Goal: Task Accomplishment & Management: Complete application form

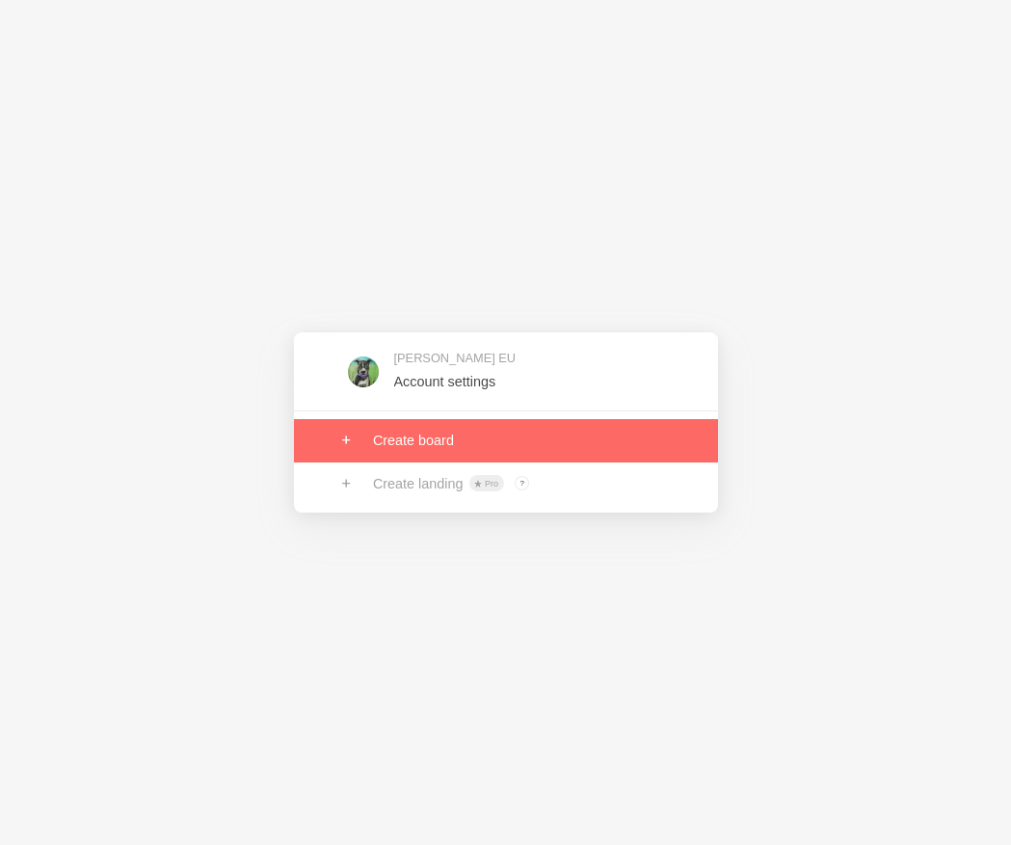
click at [417, 454] on link at bounding box center [506, 440] width 424 height 42
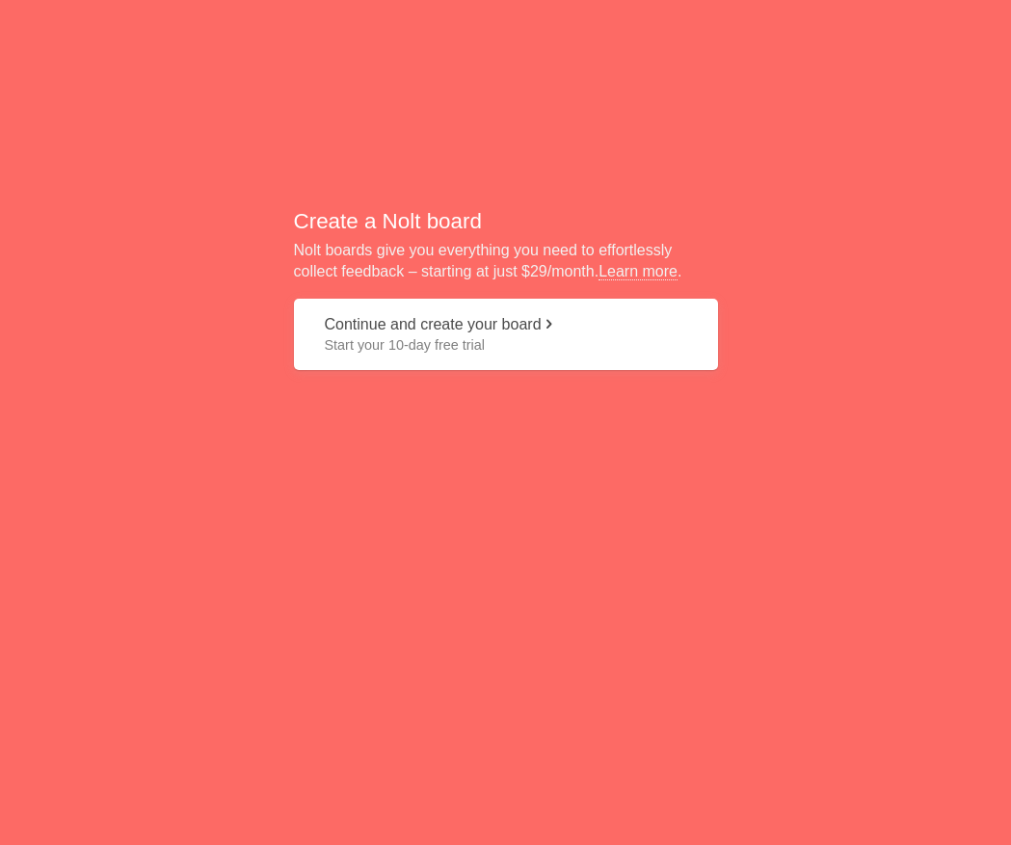
click at [429, 335] on span "Start your 10-day free trial" at bounding box center [506, 344] width 362 height 19
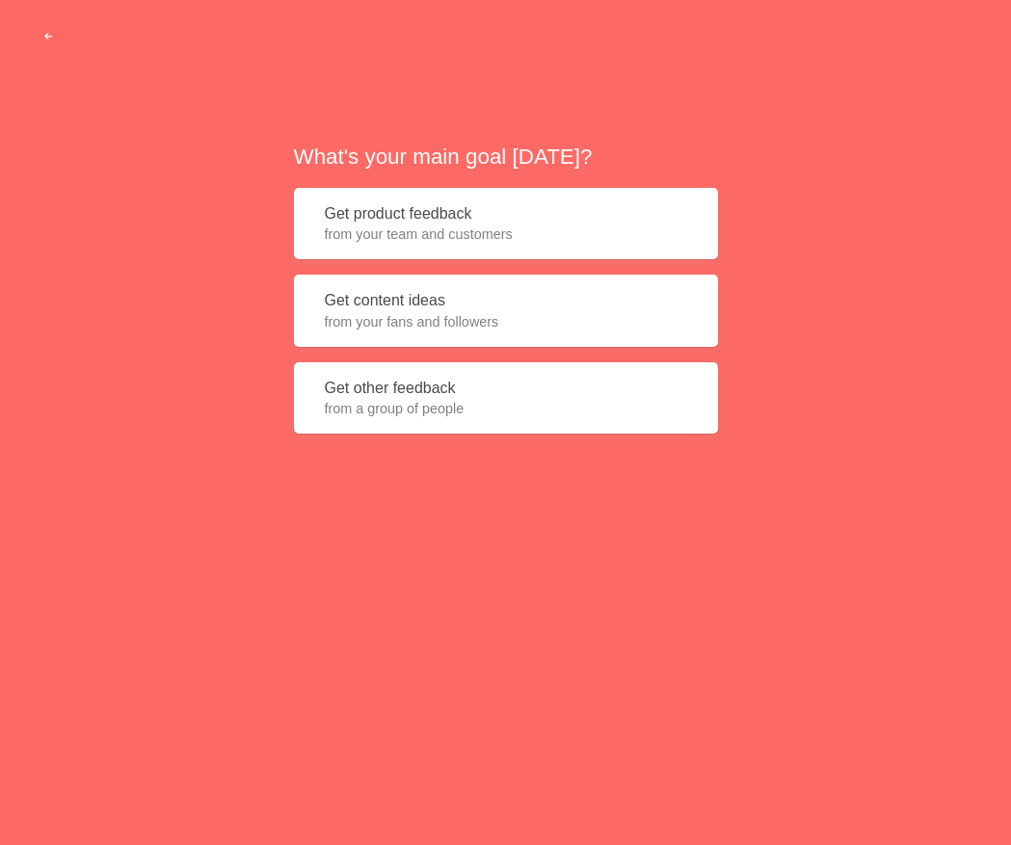
click at [388, 217] on button "Get product feedback from your team and customers" at bounding box center [506, 224] width 424 height 72
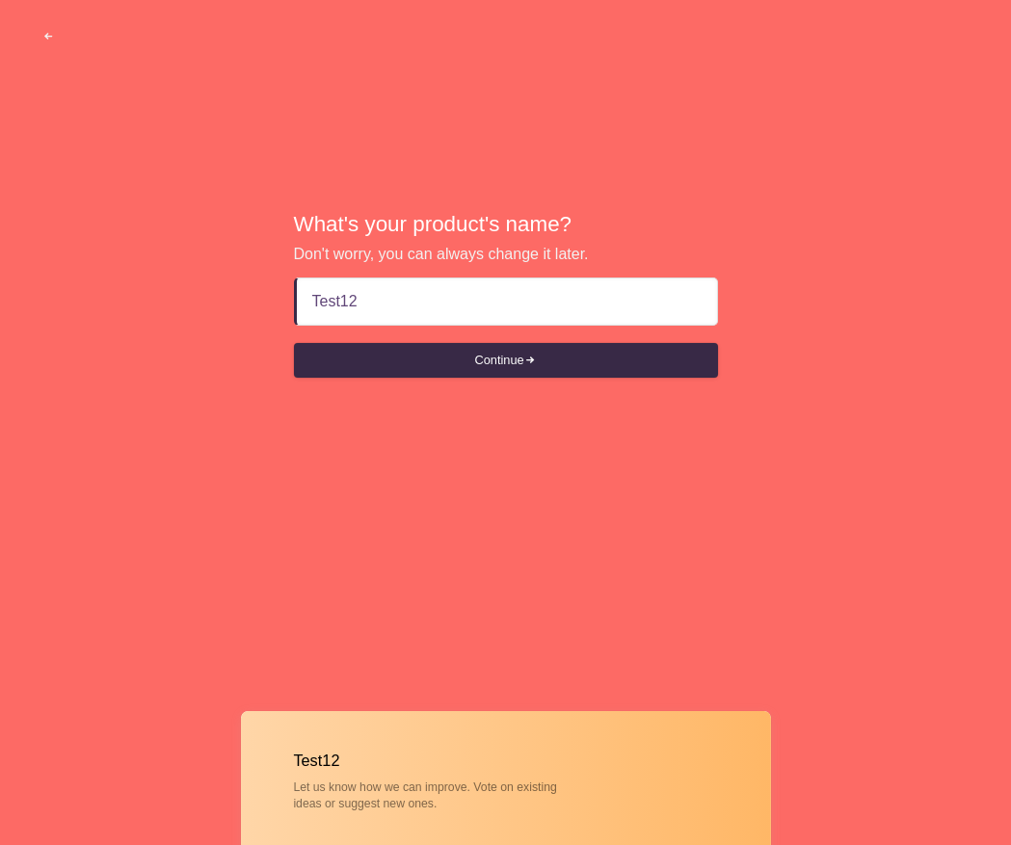
type input "Test123"
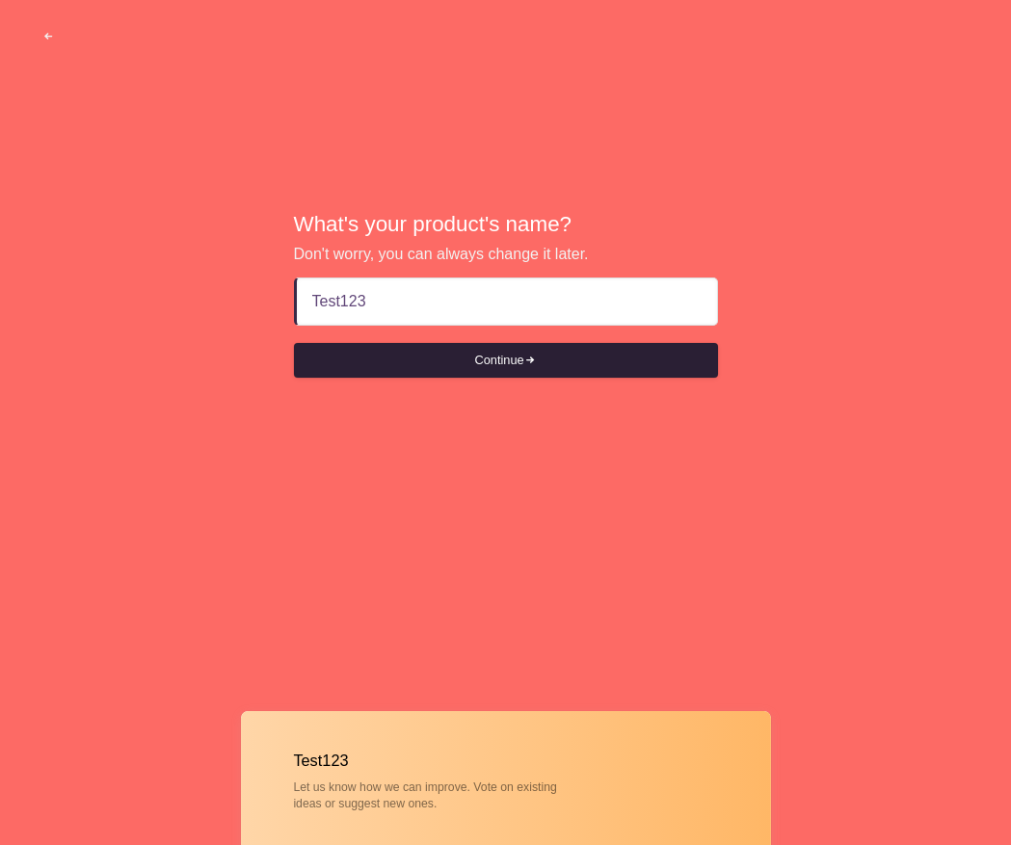
click at [488, 360] on button "Continue" at bounding box center [506, 360] width 424 height 35
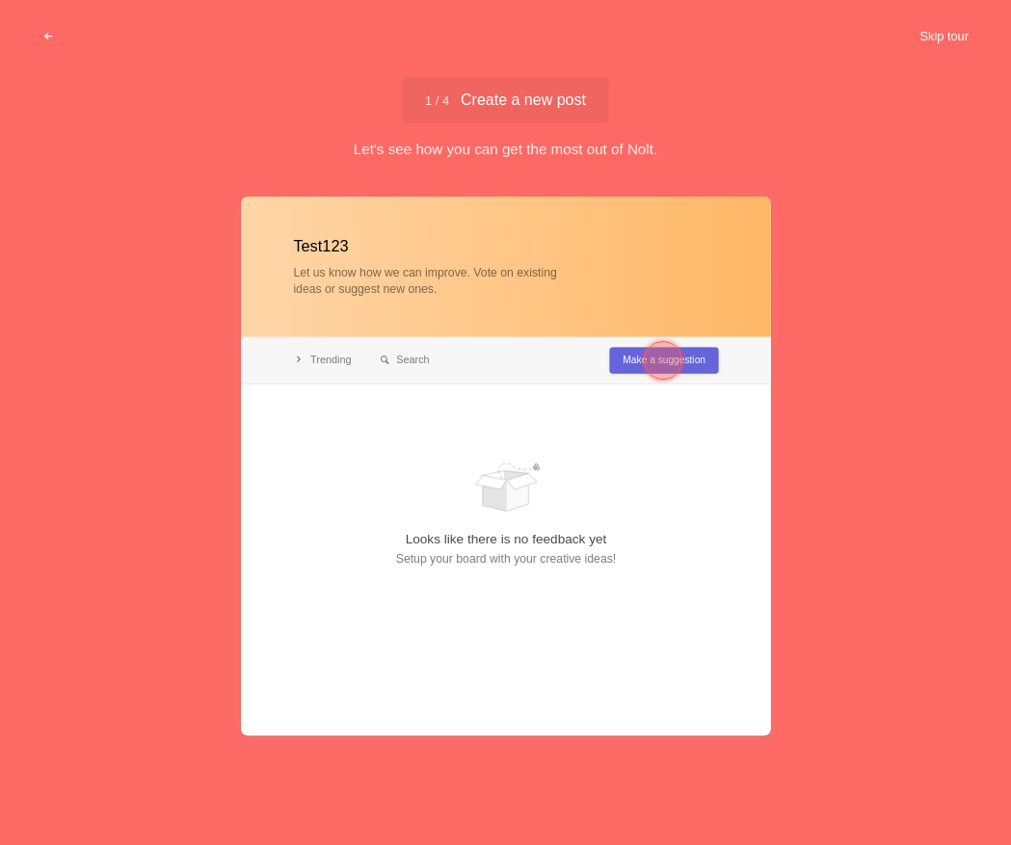
click at [936, 31] on button "Skip tour" at bounding box center [944, 36] width 95 height 35
